Goal: Task Accomplishment & Management: Use online tool/utility

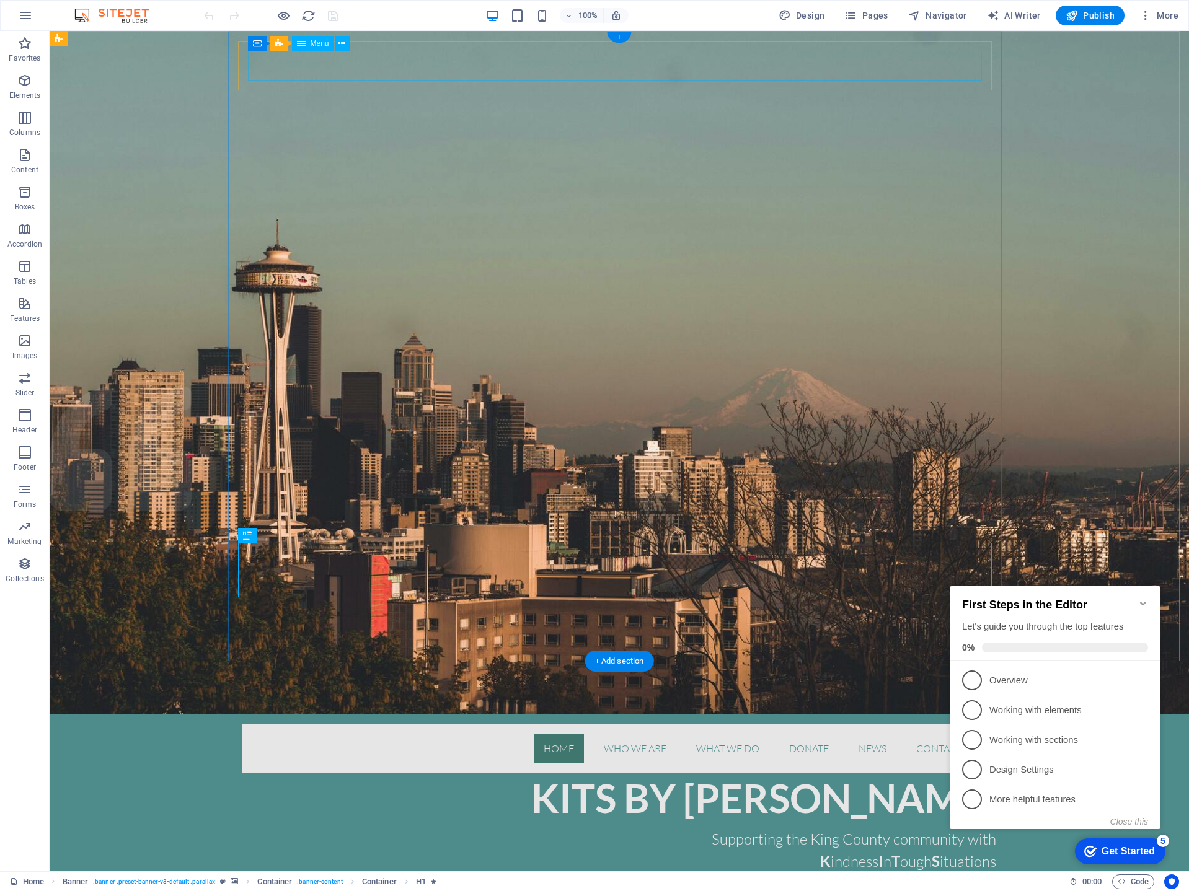
click at [611, 734] on nav "Home Who we are What we do Donate News Contact Us" at bounding box center [619, 749] width 734 height 30
select select
select select "1"
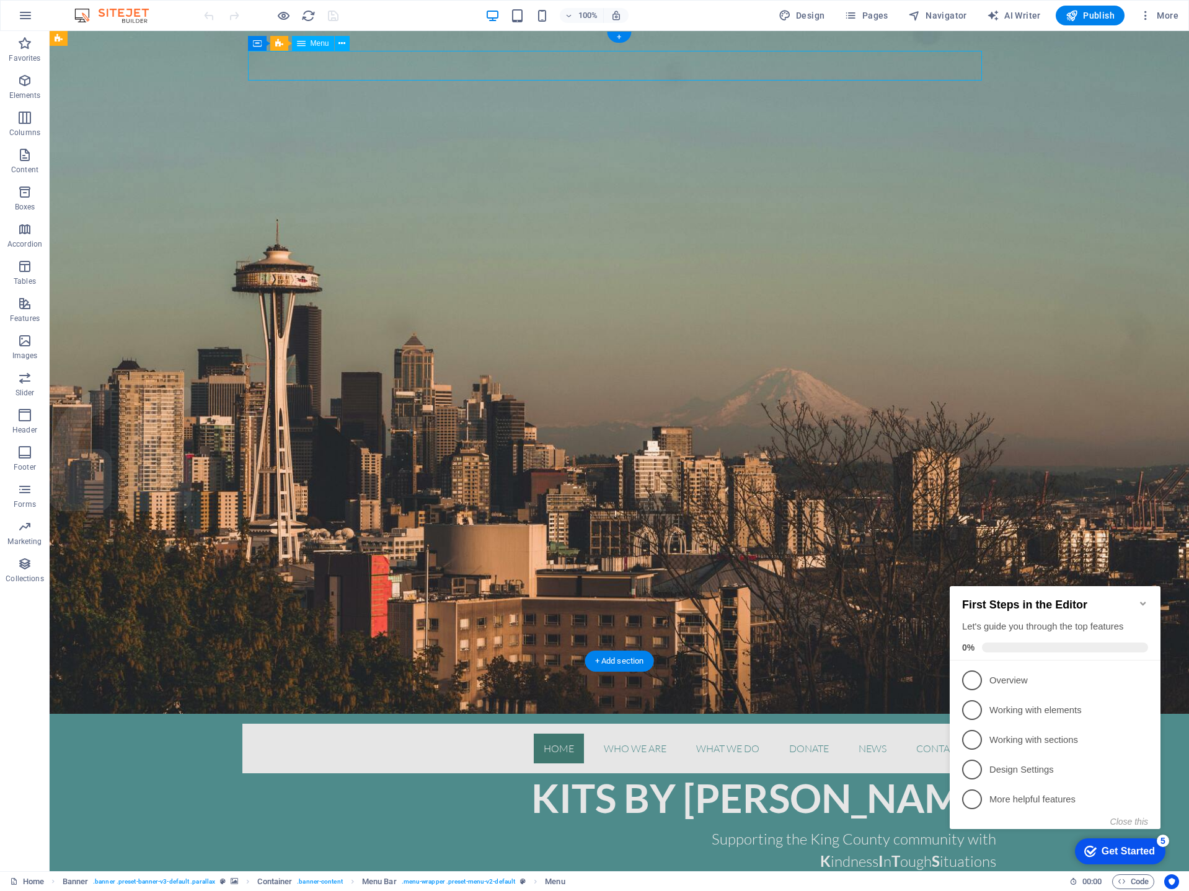
select select
select select "2"
select select
select select "4"
select select
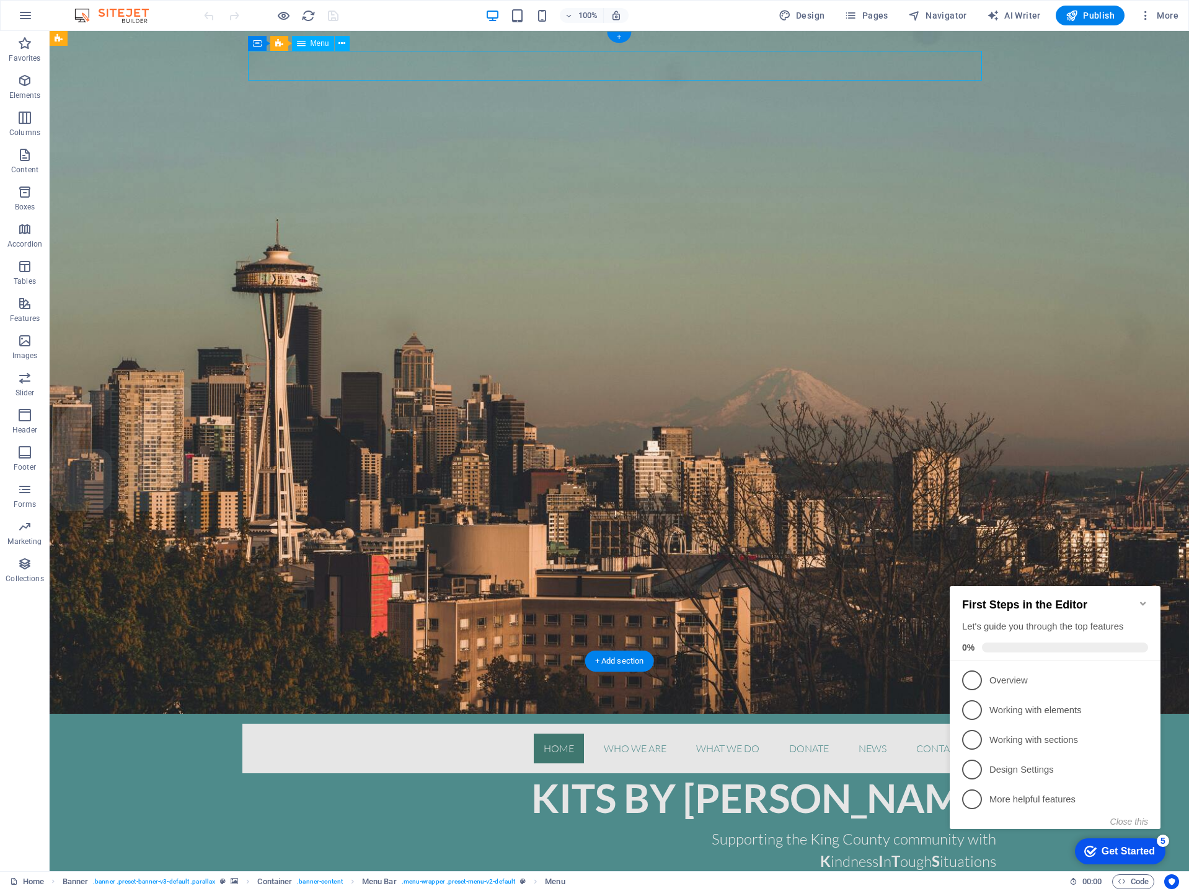
select select "3"
select select
select select "6"
select select
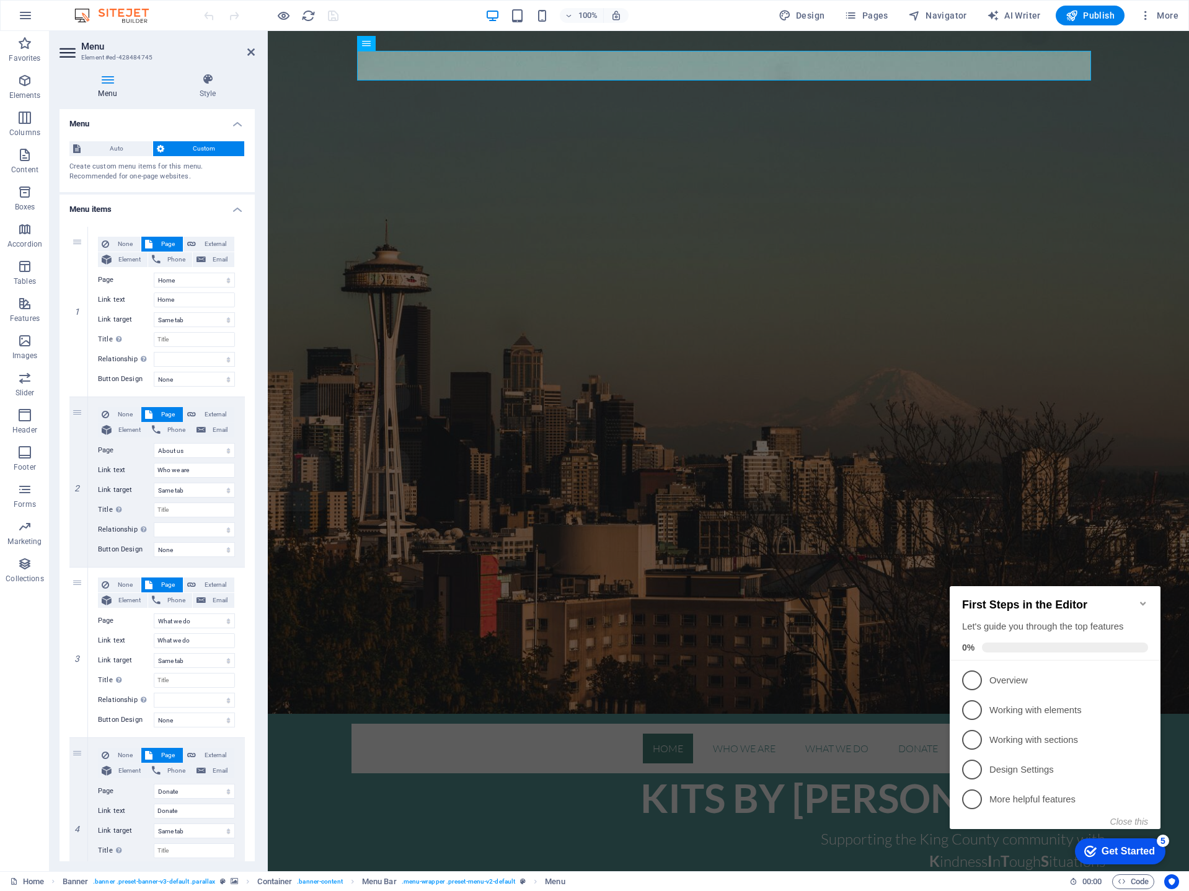
click at [1140, 599] on icon "Minimize checklist" at bounding box center [1143, 604] width 10 height 10
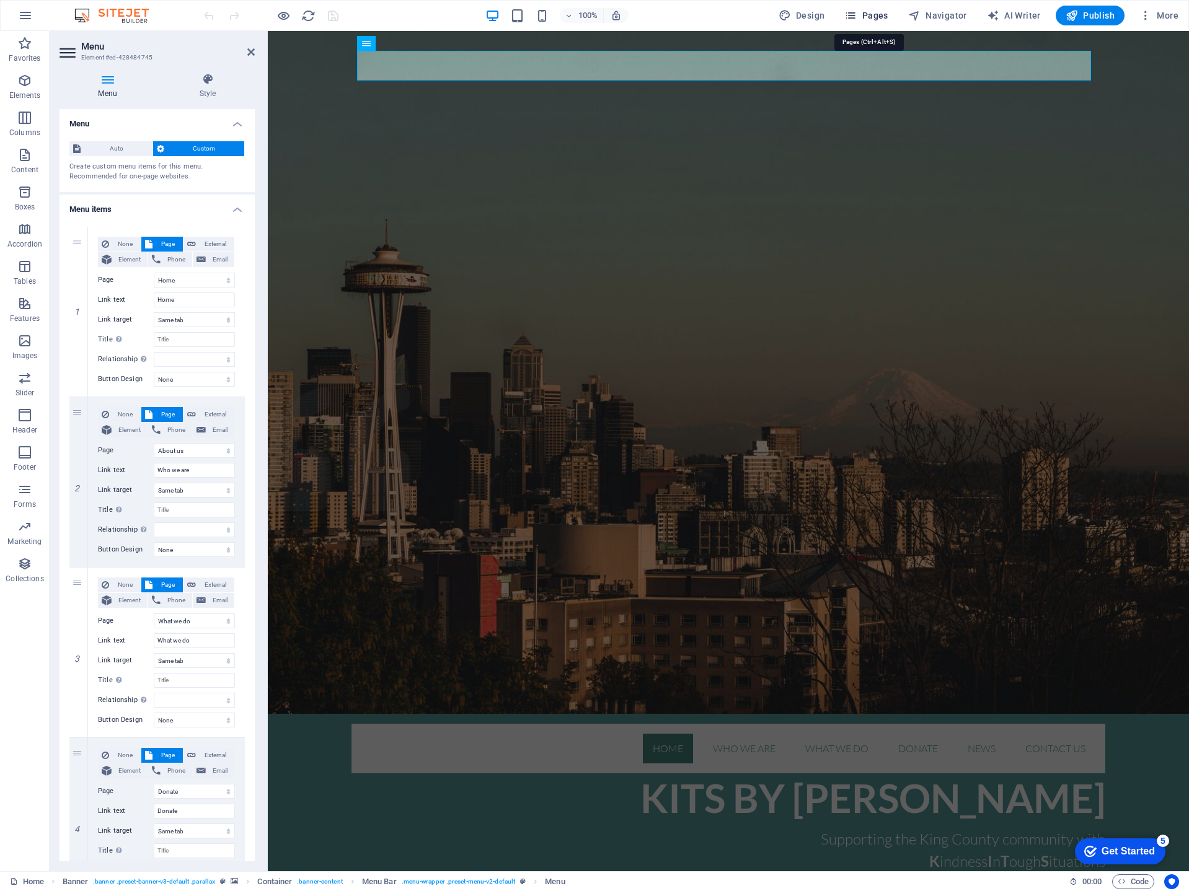
click at [872, 9] on button "Pages" at bounding box center [865, 16] width 53 height 20
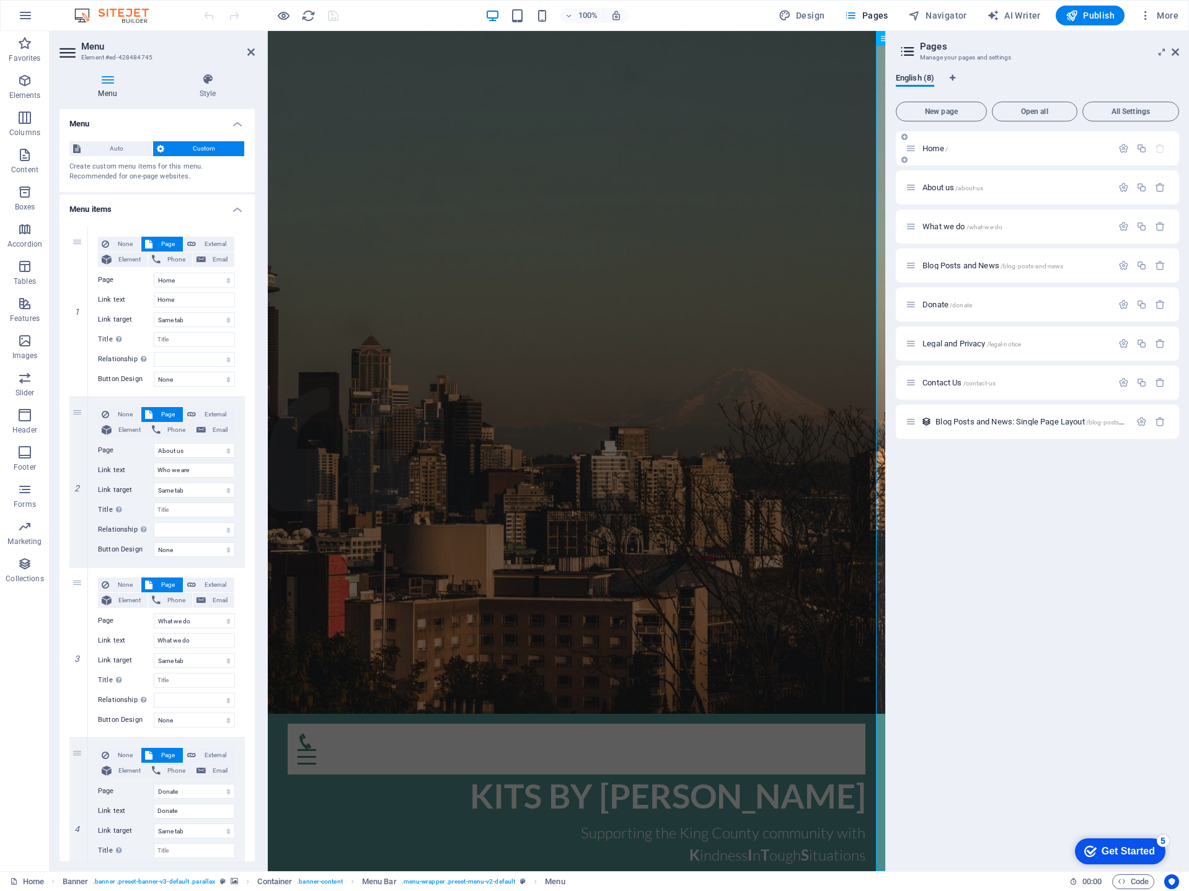
click at [959, 151] on p "Home /" at bounding box center [1015, 148] width 186 height 8
click at [1043, 113] on span "Open all" at bounding box center [1034, 111] width 74 height 7
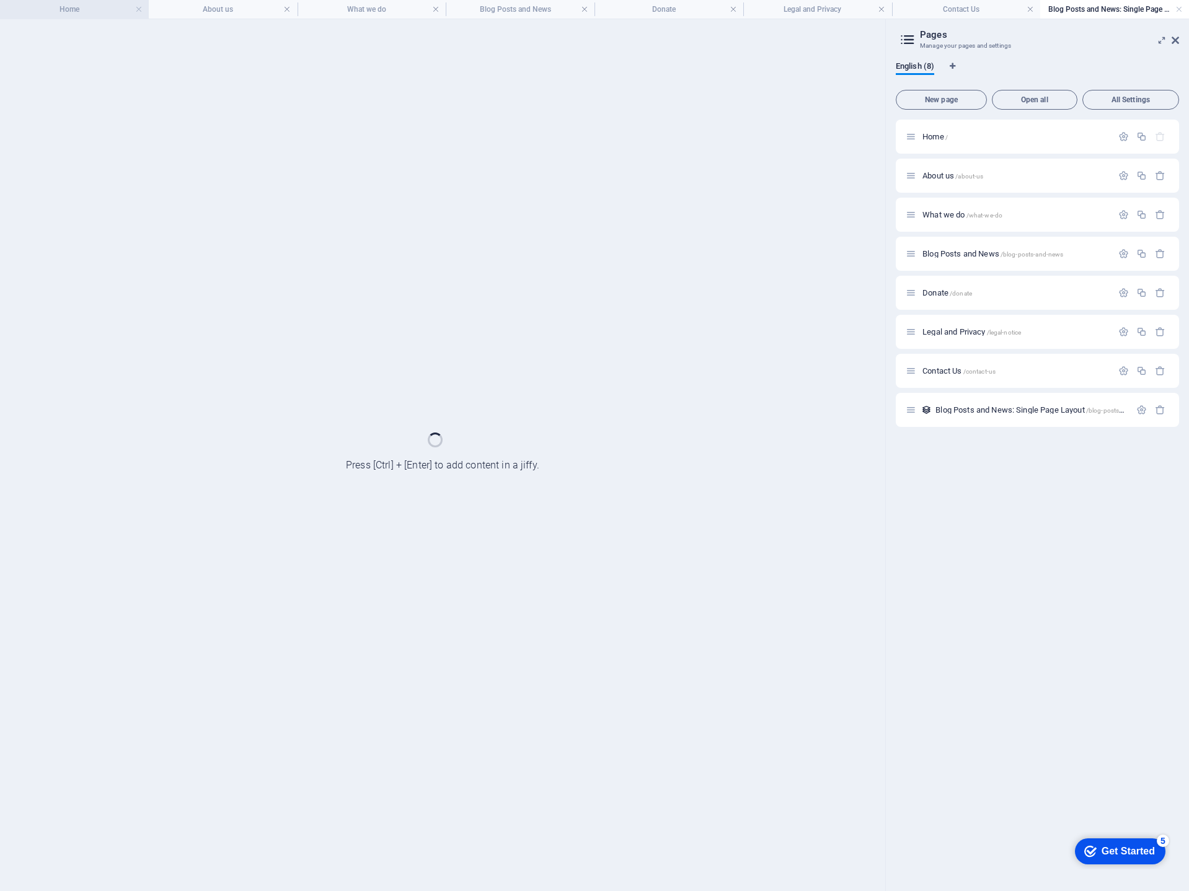
click at [109, 6] on h4 "Home" at bounding box center [74, 9] width 149 height 14
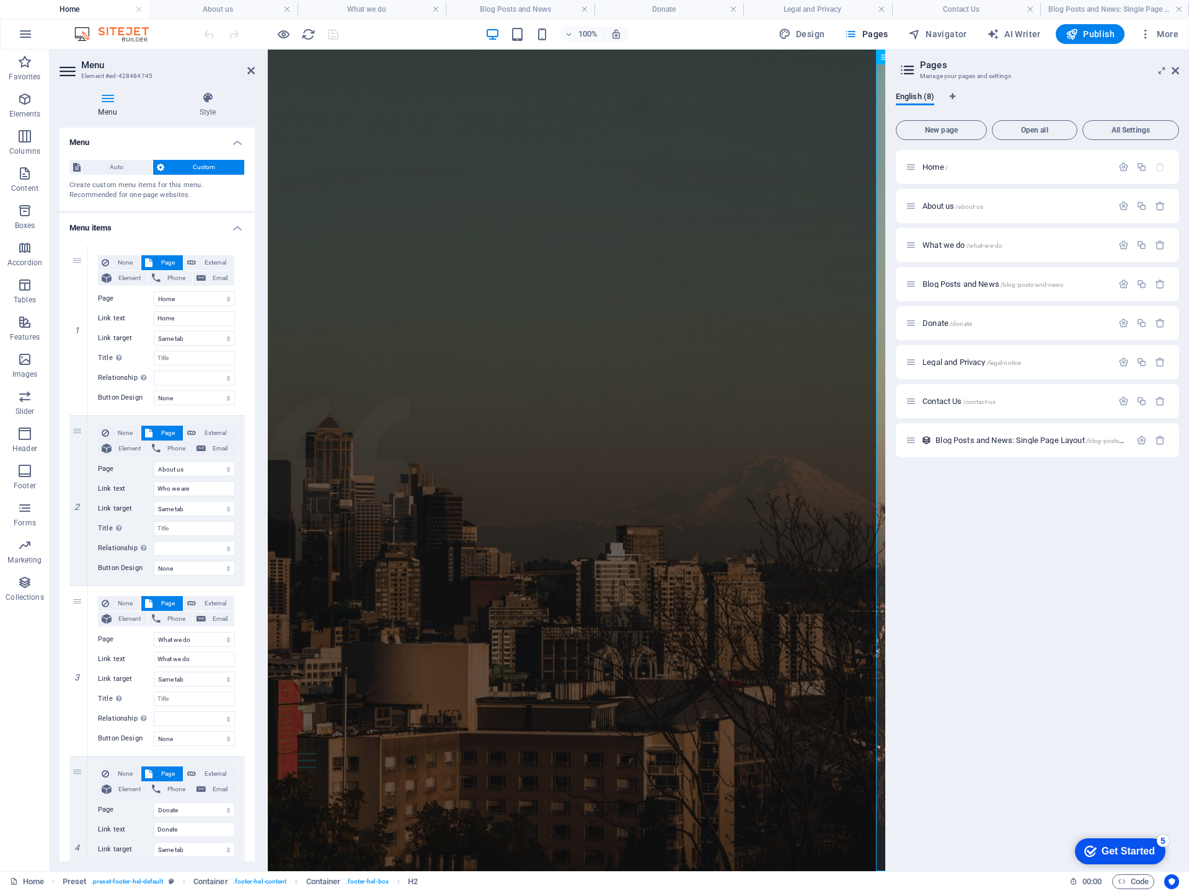
click at [244, 73] on header "Menu Element #ed-428484745" at bounding box center [157, 66] width 195 height 32
click at [252, 76] on link at bounding box center [250, 71] width 7 height 11
